Goal: Task Accomplishment & Management: Manage account settings

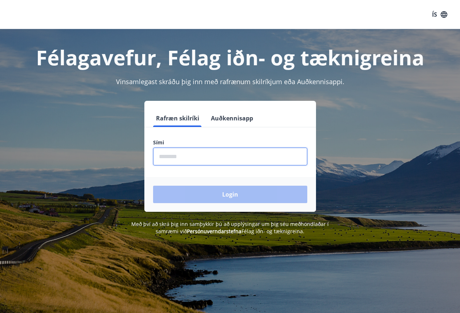
click at [203, 155] on input "phone" at bounding box center [230, 157] width 154 height 18
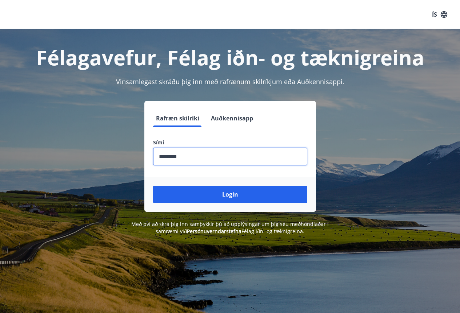
type input "********"
click at [153, 186] on button "Login" at bounding box center [230, 194] width 154 height 17
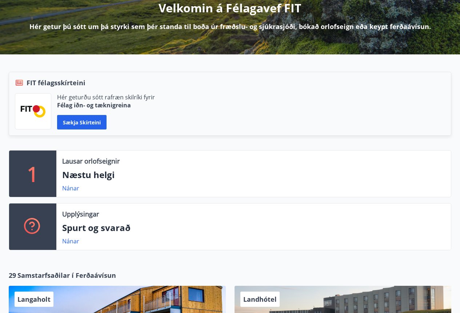
scroll to position [109, 0]
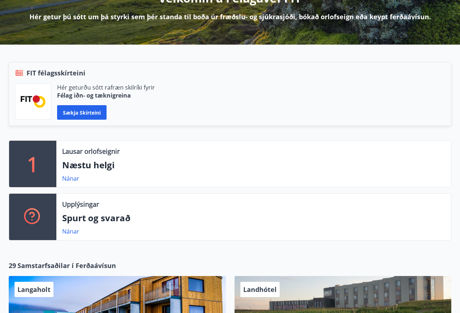
click at [133, 158] on div "Lausar orlofseignir Næstu helgi Nánar" at bounding box center [253, 164] width 394 height 46
click at [79, 170] on p "Næstu helgi" at bounding box center [253, 165] width 383 height 12
click at [27, 159] on p "1" at bounding box center [33, 164] width 12 height 28
click at [73, 177] on link "Nánar" at bounding box center [70, 179] width 17 height 8
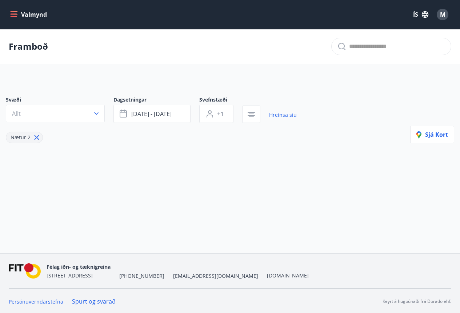
type input "*"
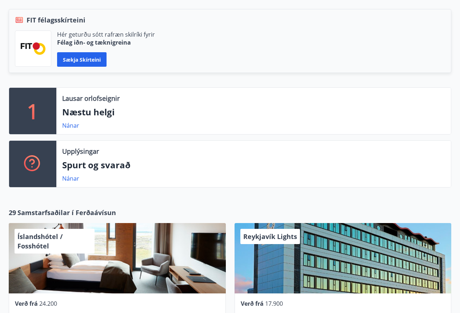
scroll to position [182, 0]
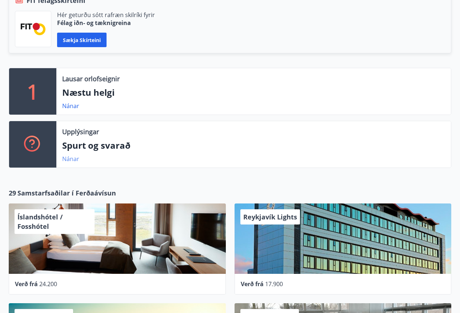
click at [64, 162] on link "Nánar" at bounding box center [70, 159] width 17 height 8
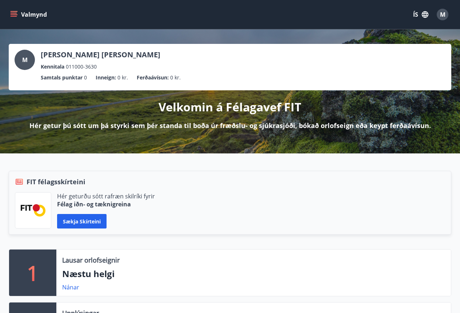
click at [24, 58] on span "M" at bounding box center [24, 60] width 5 height 8
click at [26, 63] on span "M" at bounding box center [24, 60] width 5 height 8
click at [15, 12] on icon "menu" at bounding box center [15, 11] width 8 height 1
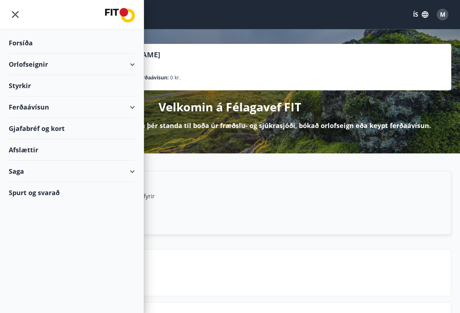
click at [124, 64] on div "Orlofseignir" at bounding box center [72, 64] width 126 height 21
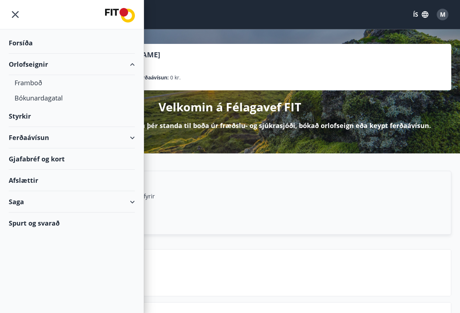
click at [124, 64] on div "Orlofseignir" at bounding box center [72, 64] width 126 height 21
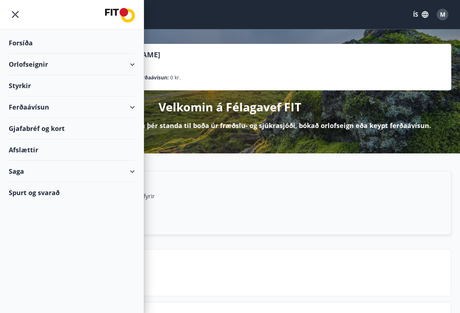
click at [127, 171] on div "Saga" at bounding box center [72, 171] width 126 height 21
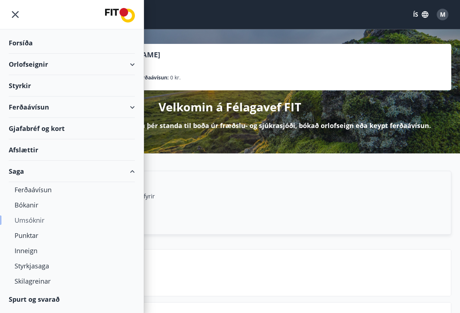
click at [38, 221] on div "Umsóknir" at bounding box center [72, 220] width 114 height 15
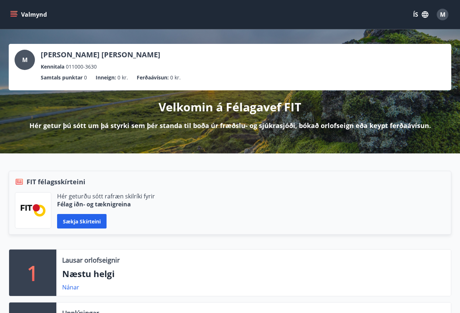
click at [440, 13] on span "M" at bounding box center [442, 15] width 5 height 8
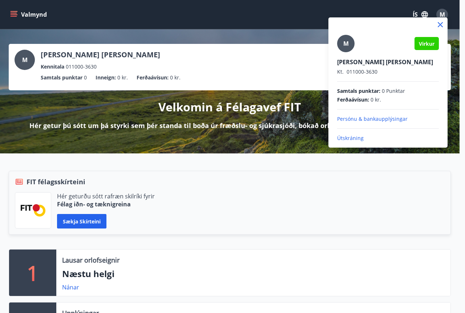
click at [372, 118] on p "Persónu & bankaupplýsingar" at bounding box center [388, 119] width 102 height 7
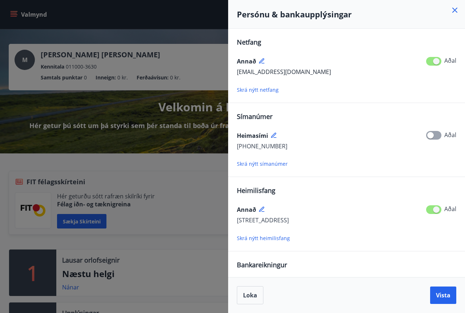
click at [457, 12] on icon at bounding box center [454, 10] width 5 height 5
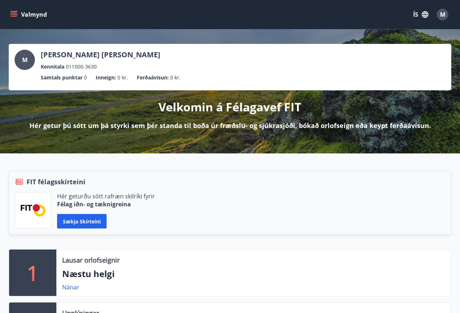
click at [13, 13] on icon "menu" at bounding box center [14, 13] width 7 height 1
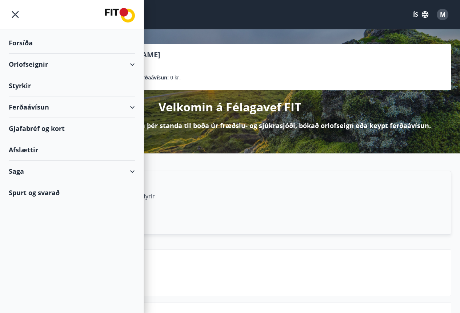
click at [126, 63] on div "Orlofseignir" at bounding box center [72, 64] width 126 height 21
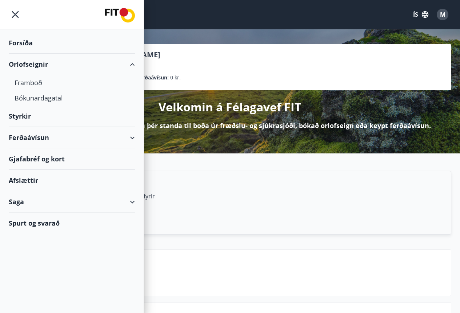
click at [126, 66] on div "Orlofseignir" at bounding box center [72, 64] width 126 height 21
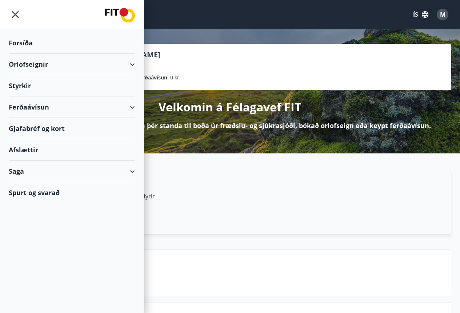
click at [129, 104] on div "Ferðaávísun" at bounding box center [72, 107] width 126 height 21
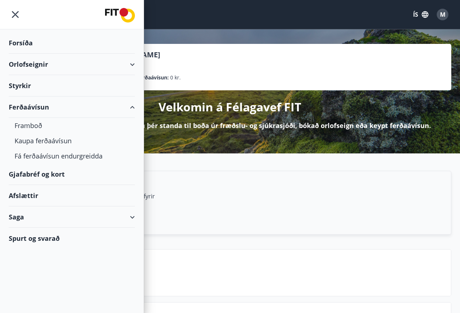
click at [132, 107] on div "Ferðaávísun" at bounding box center [72, 107] width 126 height 21
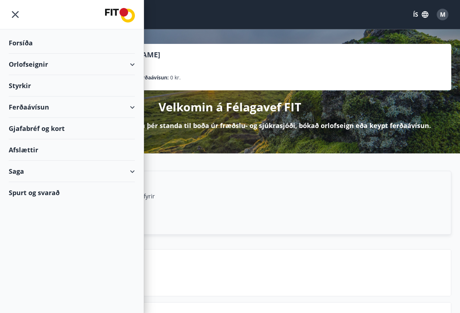
click at [129, 172] on div "Saga" at bounding box center [72, 171] width 126 height 21
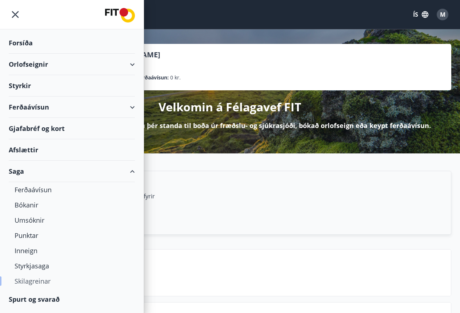
click at [26, 284] on div "Skilagreinar" at bounding box center [72, 281] width 114 height 15
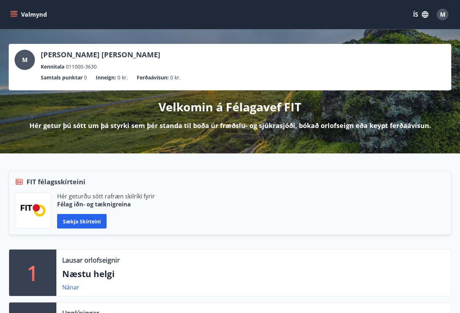
click at [444, 14] on span "M" at bounding box center [442, 15] width 5 height 8
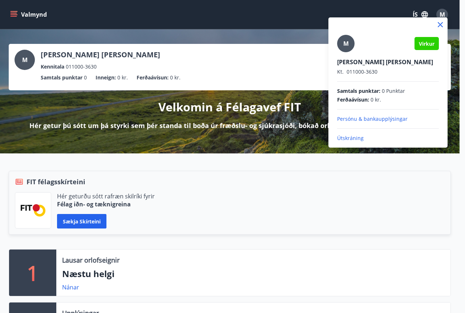
click at [383, 118] on p "Persónu & bankaupplýsingar" at bounding box center [388, 119] width 102 height 7
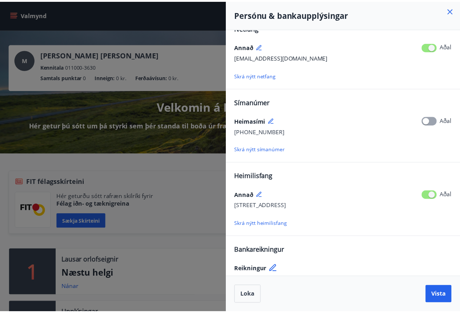
scroll to position [21, 0]
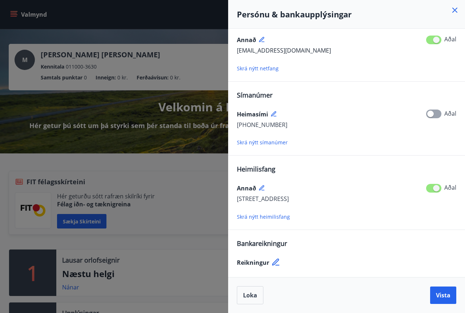
click at [278, 265] on icon at bounding box center [276, 263] width 9 height 9
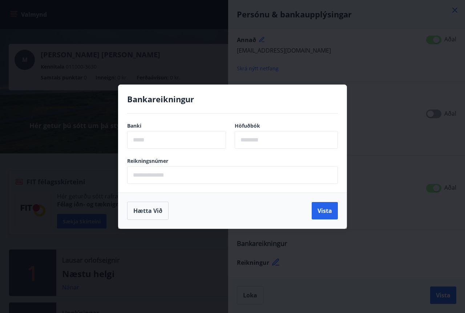
click at [177, 142] on input "text" at bounding box center [176, 140] width 99 height 18
click at [148, 208] on button "Hætta við" at bounding box center [147, 211] width 41 height 18
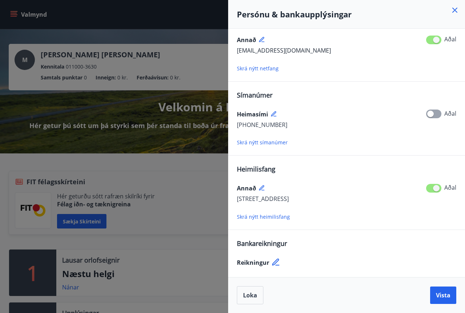
click at [169, 166] on div at bounding box center [232, 156] width 465 height 313
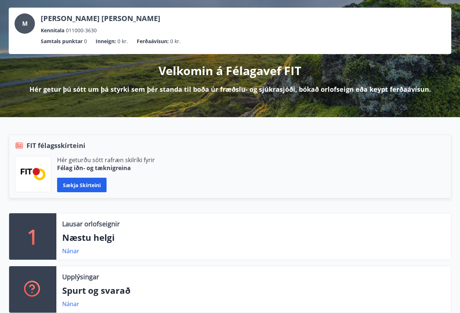
scroll to position [0, 0]
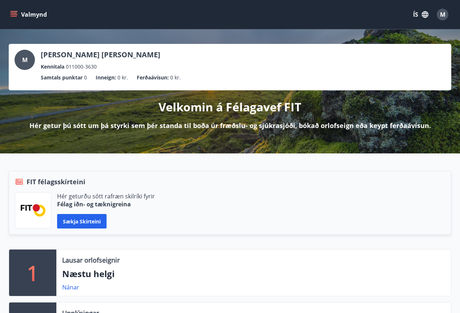
click at [16, 17] on icon "menu" at bounding box center [14, 16] width 7 height 1
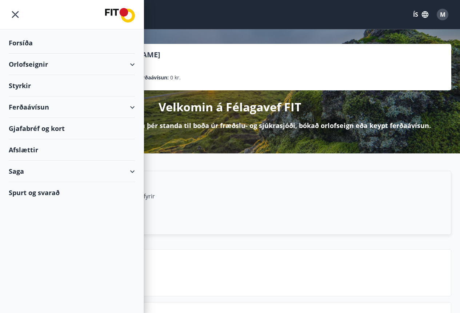
click at [132, 105] on div "Ferðaávísun" at bounding box center [72, 107] width 126 height 21
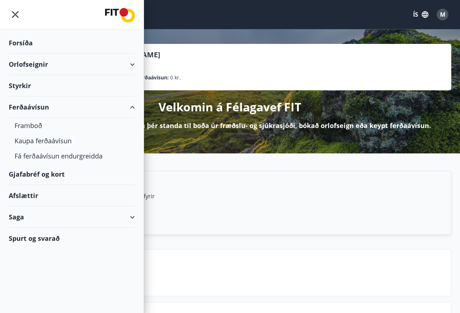
click at [131, 106] on div "Ferðaávísun" at bounding box center [72, 107] width 126 height 21
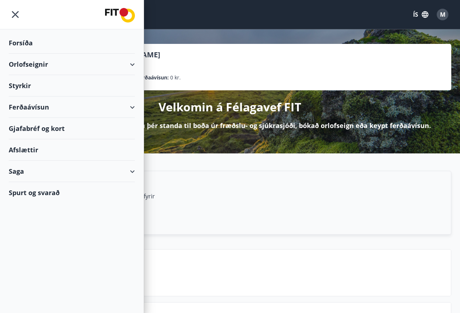
click at [138, 170] on div "Saga" at bounding box center [71, 171] width 143 height 21
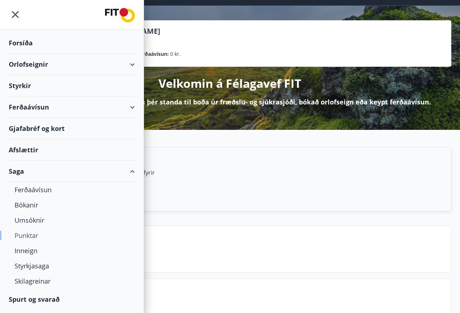
scroll to position [36, 0]
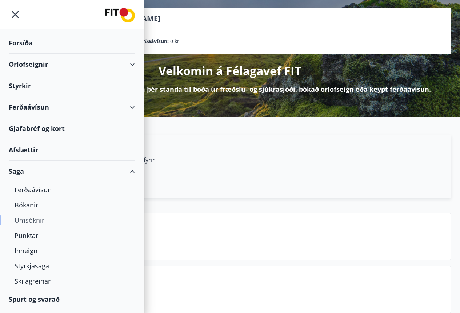
click at [28, 221] on div "Umsóknir" at bounding box center [72, 220] width 114 height 15
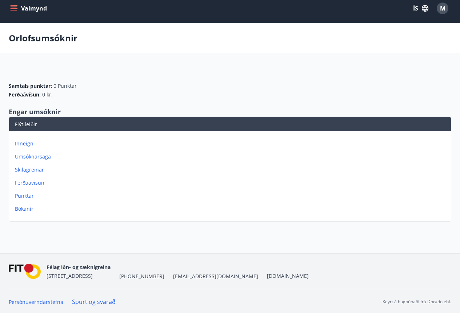
scroll to position [8, 0]
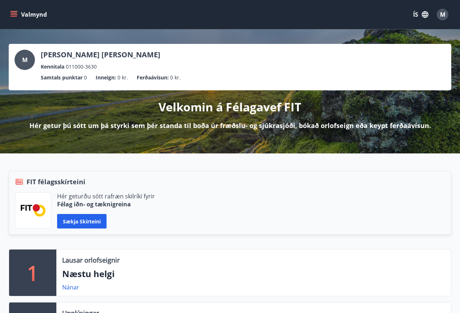
click at [424, 13] on icon "button" at bounding box center [424, 14] width 7 height 7
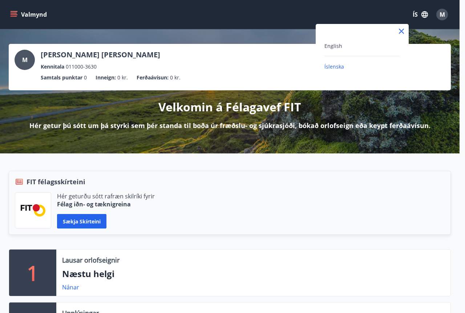
click at [424, 13] on div at bounding box center [232, 156] width 465 height 313
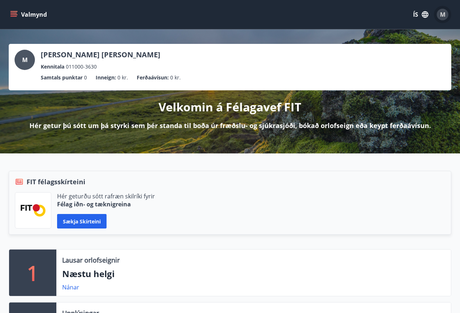
click at [445, 16] on div "M" at bounding box center [442, 15] width 12 height 12
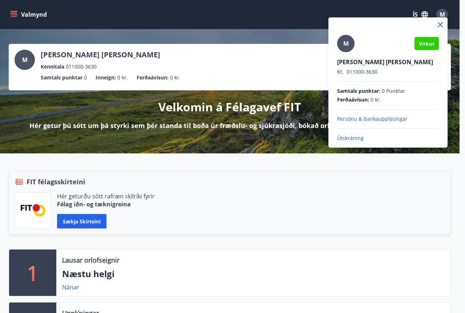
click at [344, 139] on p "Útskráning" at bounding box center [388, 138] width 102 height 7
